Goal: Transaction & Acquisition: Purchase product/service

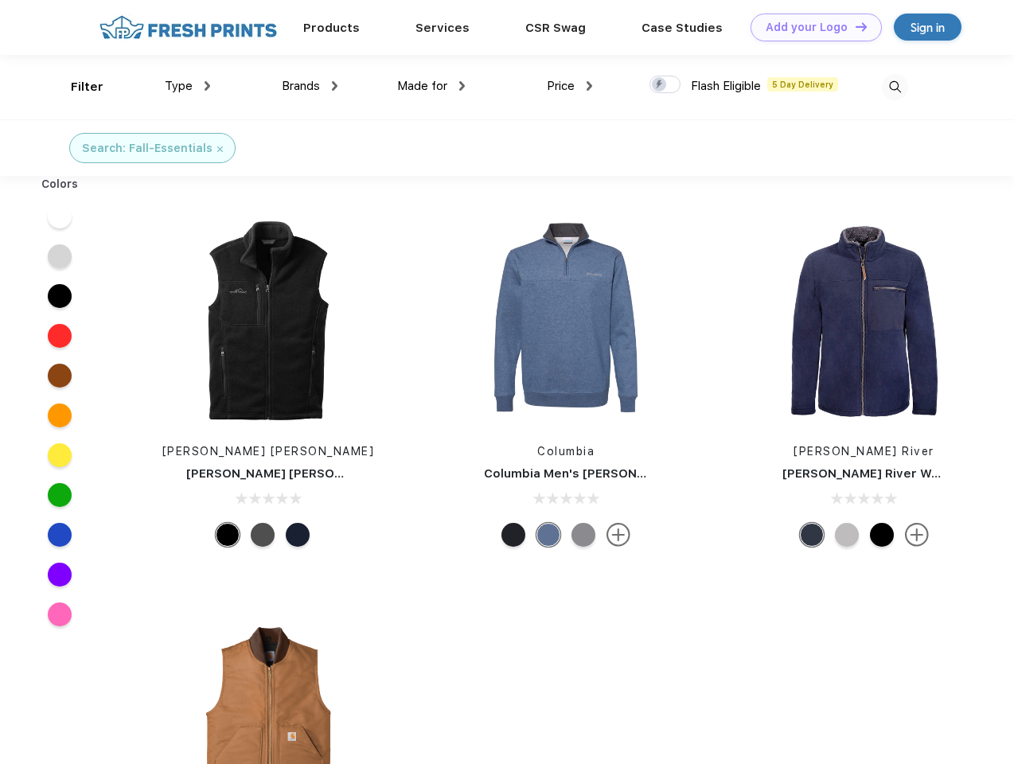
scroll to position [1, 0]
click at [810, 27] on link "Add your Logo Design Tool" at bounding box center [816, 28] width 131 height 28
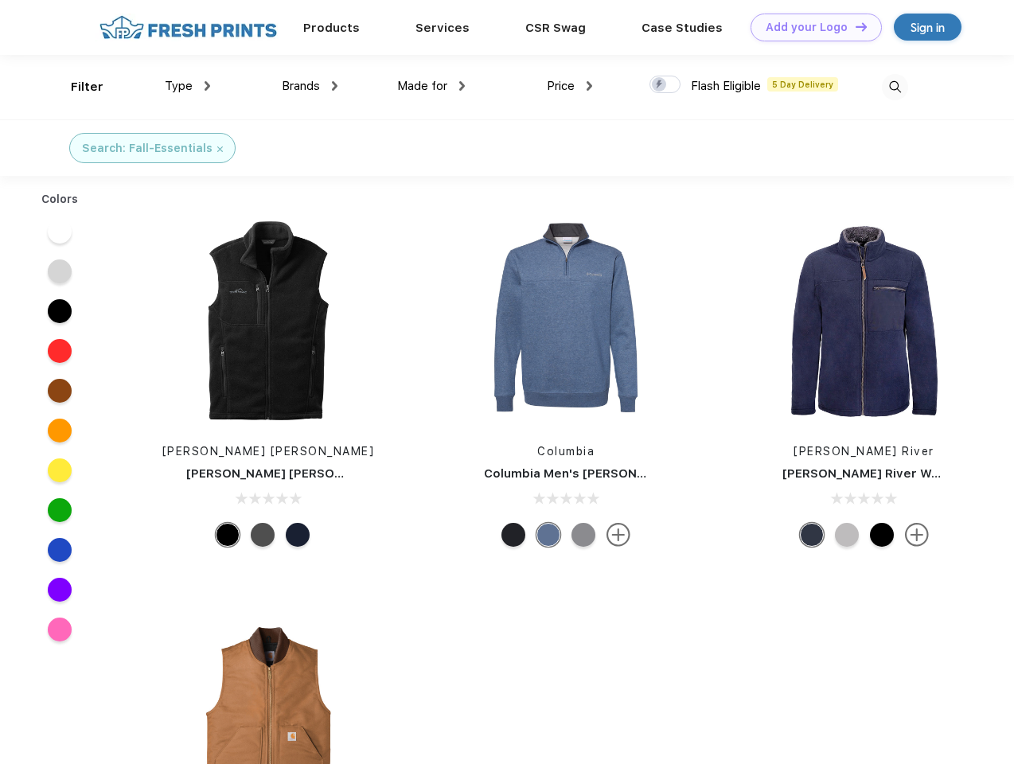
click at [0, 0] on div "Design Tool" at bounding box center [0, 0] width 0 height 0
click at [854, 26] on link "Add your Logo Design Tool" at bounding box center [816, 28] width 131 height 28
click at [76, 87] on div "Filter" at bounding box center [87, 87] width 33 height 18
click at [188, 86] on span "Type" at bounding box center [179, 86] width 28 height 14
click at [310, 86] on span "Brands" at bounding box center [301, 86] width 38 height 14
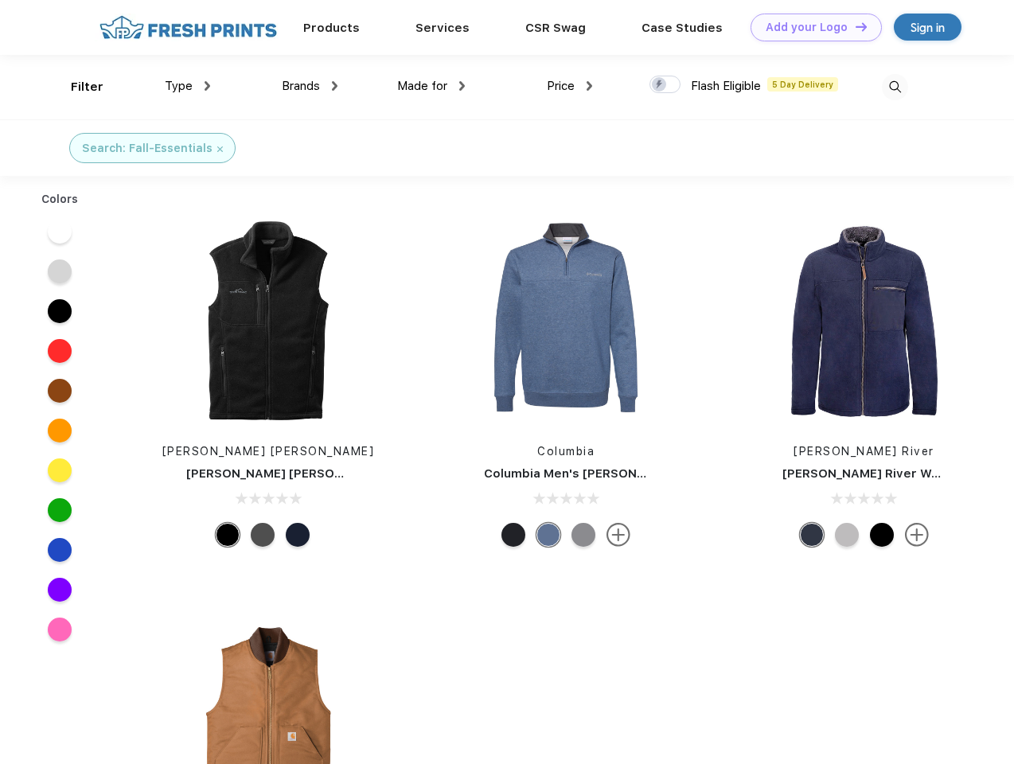
click at [431, 86] on span "Made for" at bounding box center [422, 86] width 50 height 14
click at [570, 86] on span "Price" at bounding box center [561, 86] width 28 height 14
click at [665, 85] on div at bounding box center [664, 85] width 31 height 18
click at [660, 85] on input "checkbox" at bounding box center [654, 80] width 10 height 10
click at [895, 87] on img at bounding box center [895, 87] width 26 height 26
